Goal: Task Accomplishment & Management: Use online tool/utility

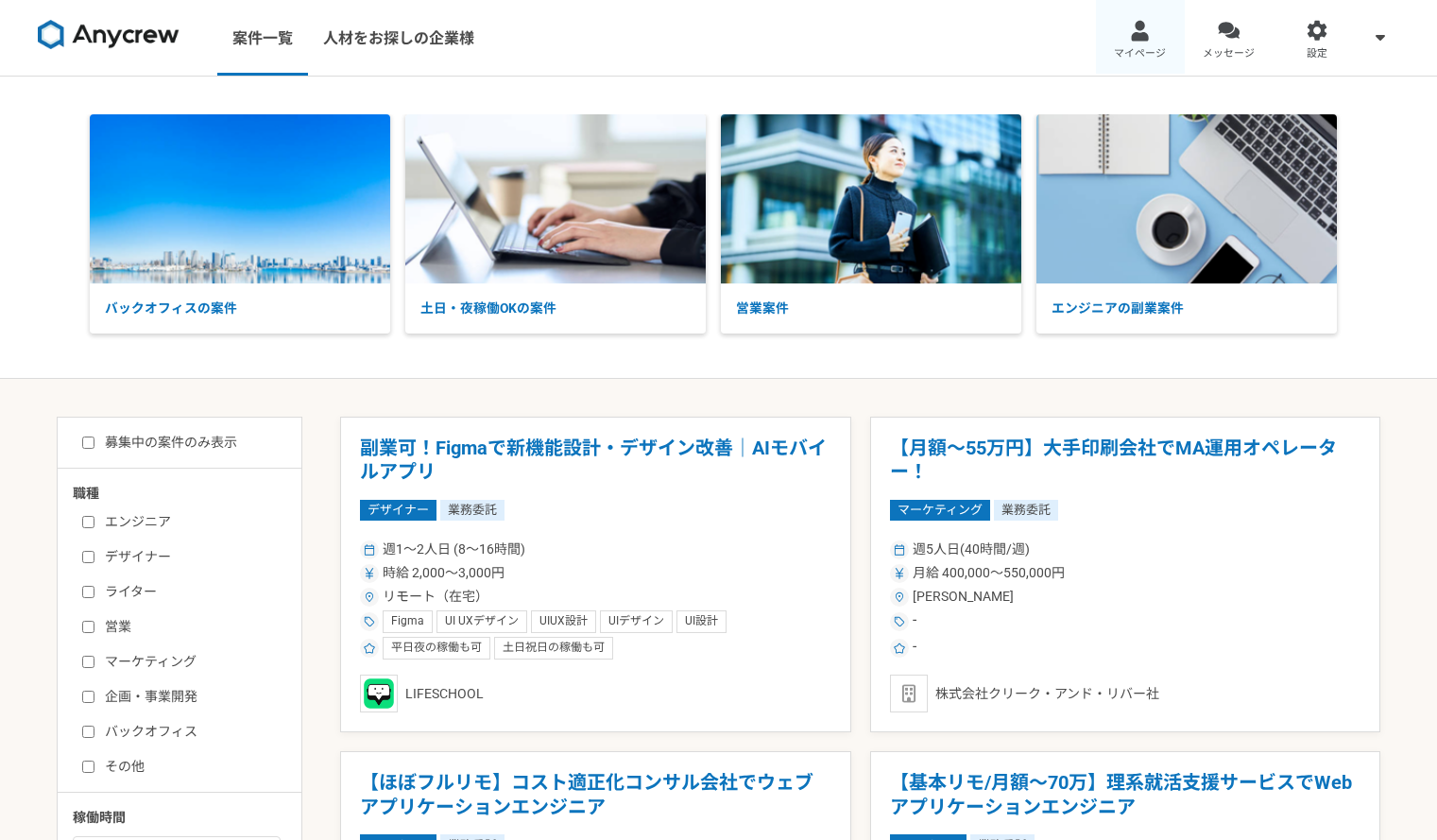
click at [1129, 24] on div at bounding box center [1139, 31] width 22 height 22
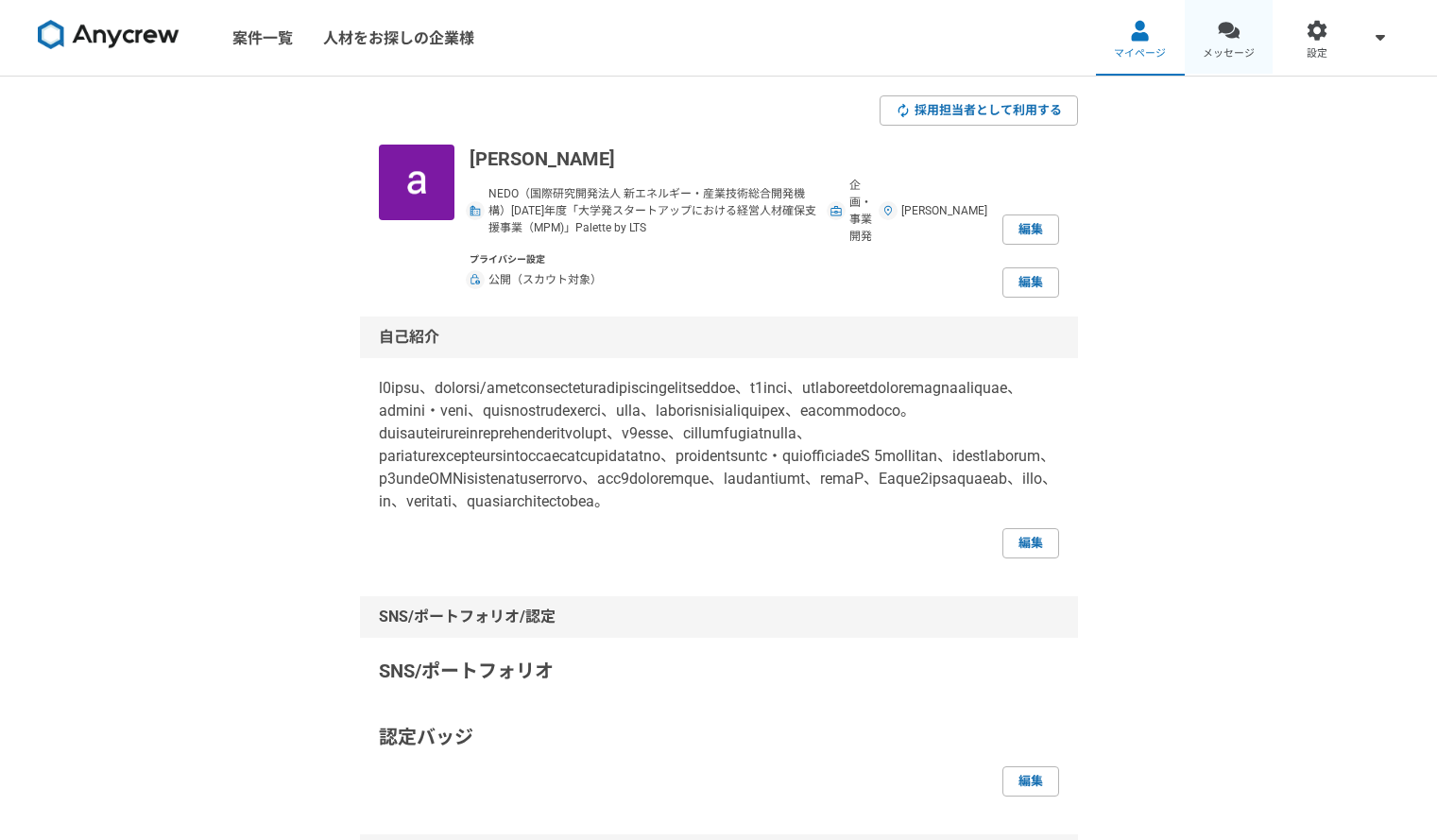
click at [1220, 44] on link "メッセージ" at bounding box center [1229, 37] width 89 height 76
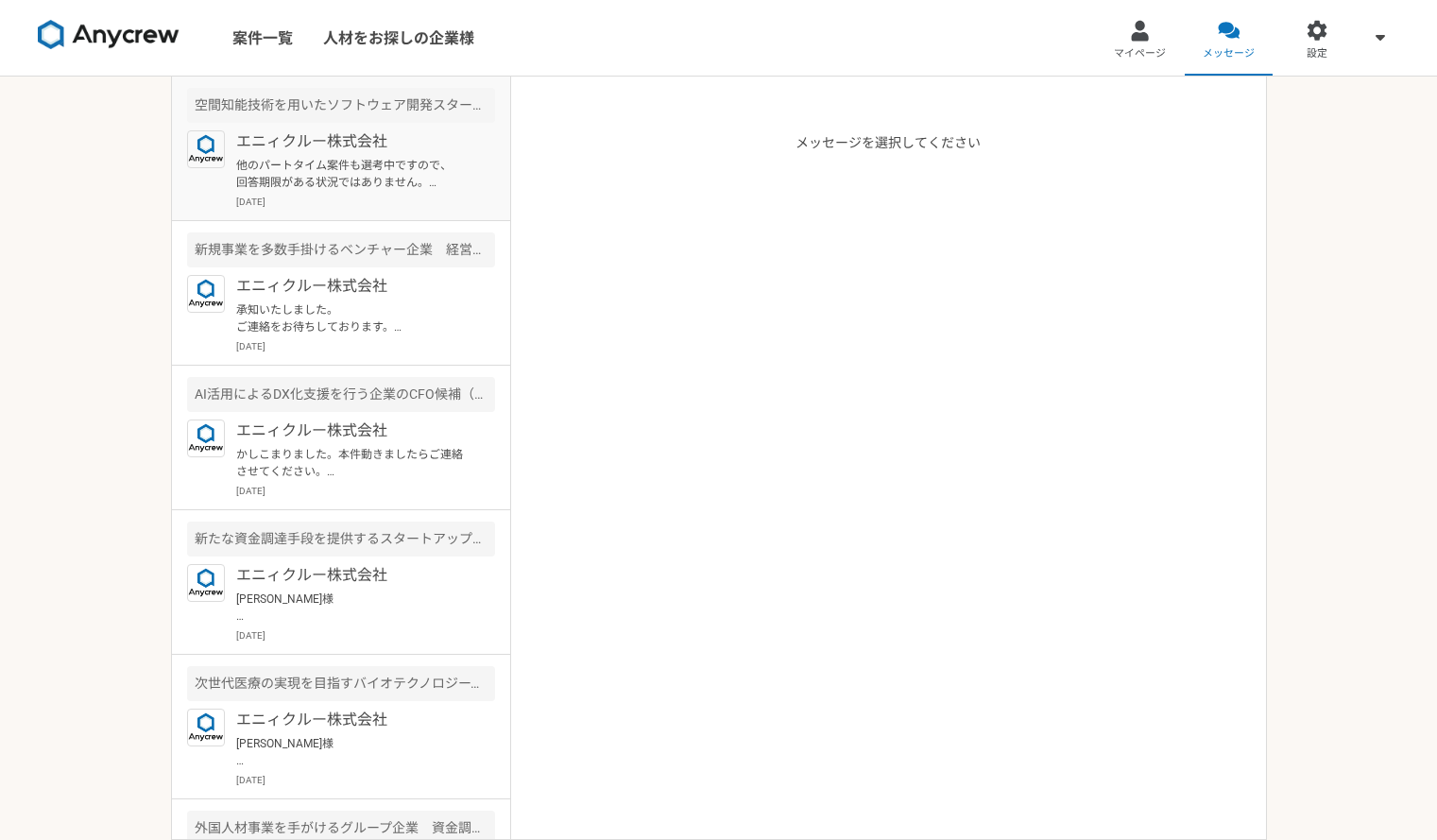
click at [352, 167] on p "他のパートタイム案件も選考中ですので、 回答期限がある状況ではありません。 進捗があり次第、 ご連絡いたします。 どうぞよろしくお願いいたします。" at bounding box center [354, 173] width 234 height 34
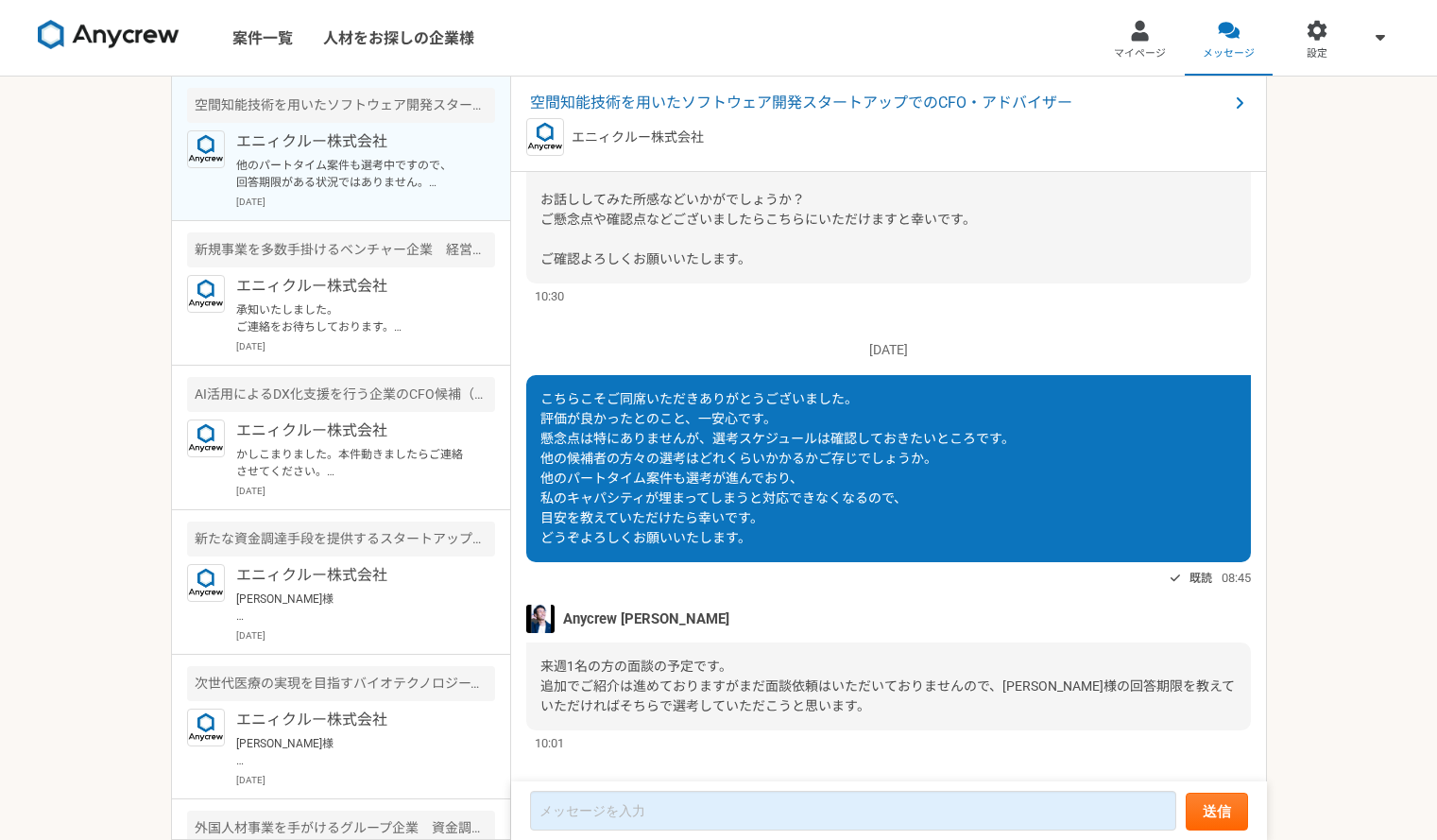
scroll to position [1063, 0]
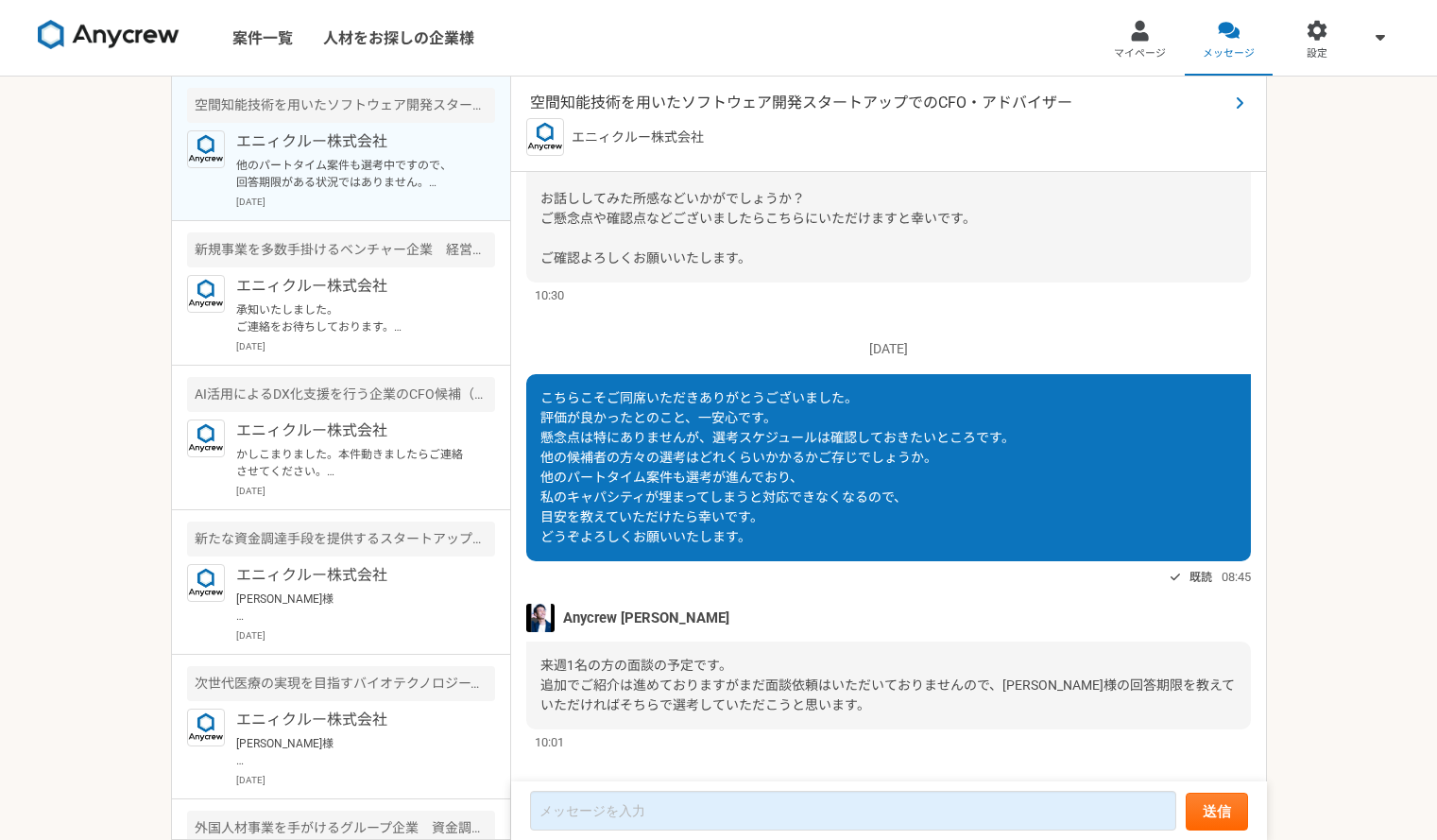
click at [826, 106] on span "空間知能技術を用いたソフトウェア開発スタートアップでのCFO・アドバイザー" at bounding box center [878, 103] width 698 height 23
